Goal: Task Accomplishment & Management: Manage account settings

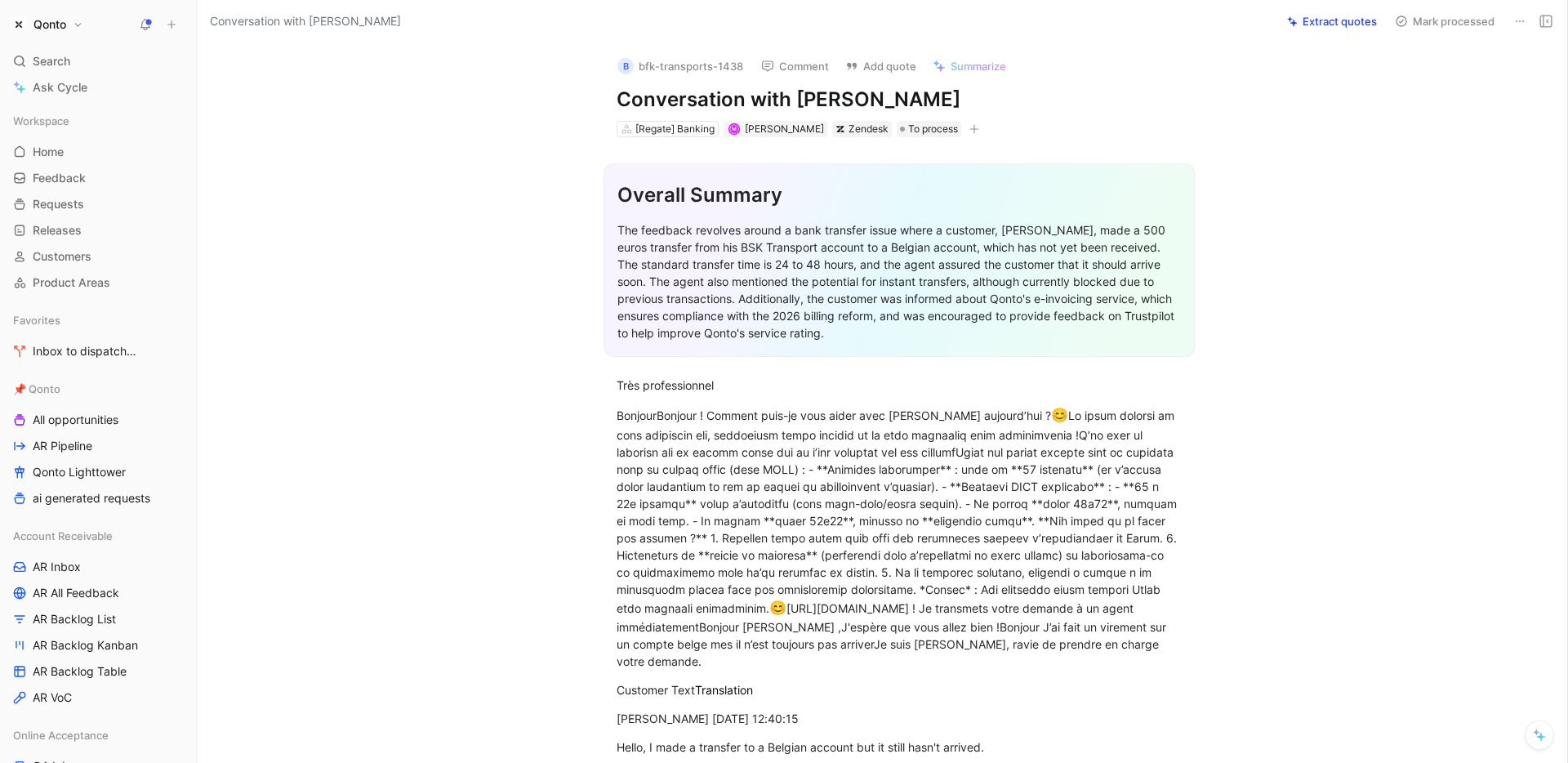
click at [62, 579] on div "Account Receivable AR Inbox AR All Feedback AR Backlog List AR Backlog Kanban A…" at bounding box center [98, 616] width 183 height 186
click at [62, 565] on span "AR Inbox" at bounding box center [57, 566] width 48 height 16
click at [1003, 327] on div "The feedback revolves around a bank transfer issue where a customer, [PERSON_NA…" at bounding box center [899, 281] width 564 height 120
